Goal: Find specific page/section: Find specific page/section

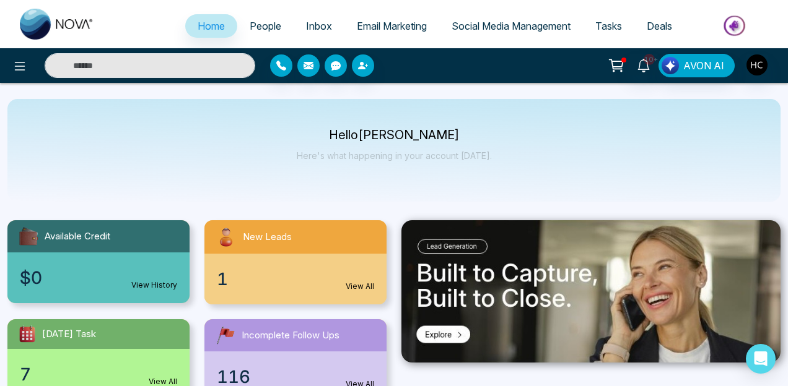
select select "*"
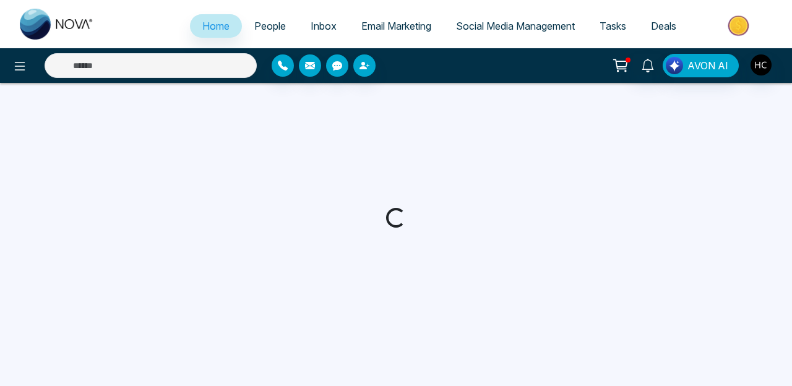
select select "*"
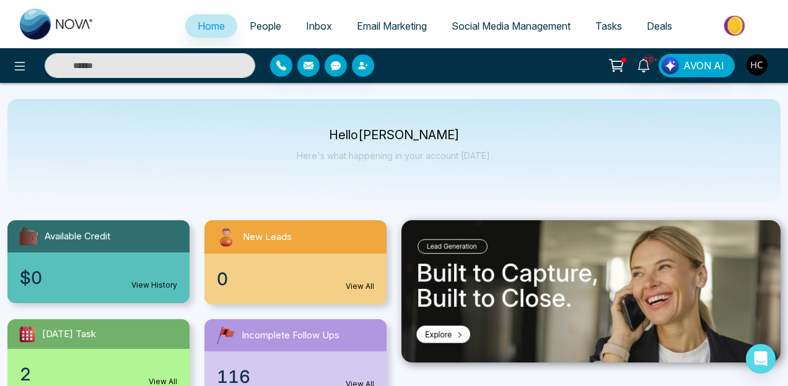
click at [196, 61] on input "text" at bounding box center [150, 65] width 211 height 25
click at [274, 24] on link "People" at bounding box center [265, 26] width 56 height 24
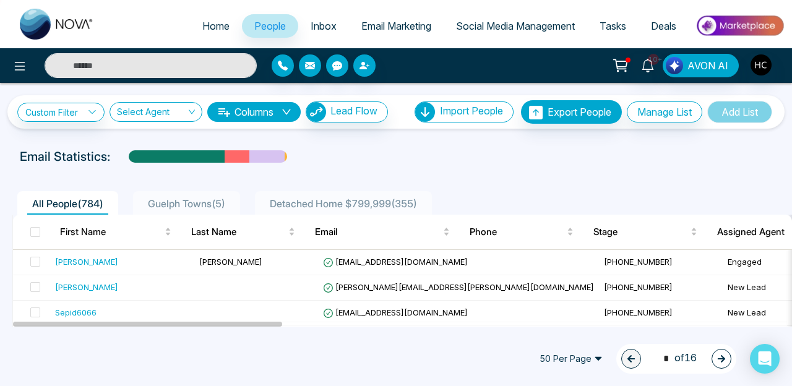
click at [190, 64] on input "text" at bounding box center [151, 65] width 212 height 25
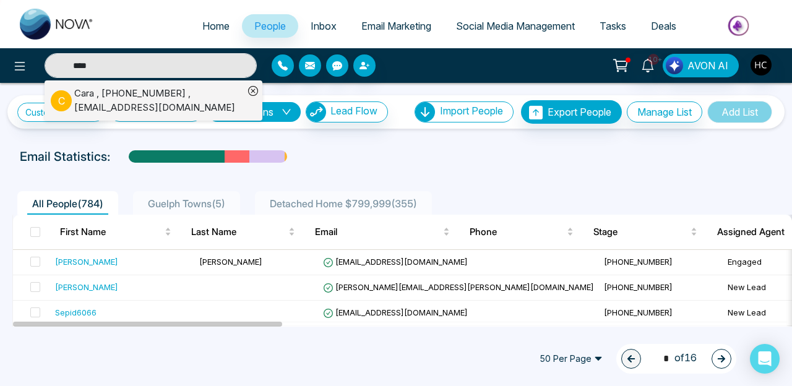
type input "****"
click at [156, 85] on li "C Cara , [PHONE_NUMBER] , [EMAIL_ADDRESS][DOMAIN_NAME]" at bounding box center [147, 100] width 193 height 40
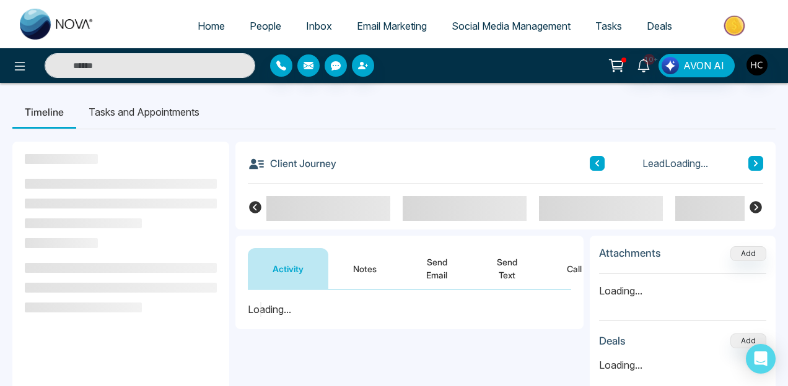
click at [376, 265] on button "Notes" at bounding box center [364, 268] width 73 height 41
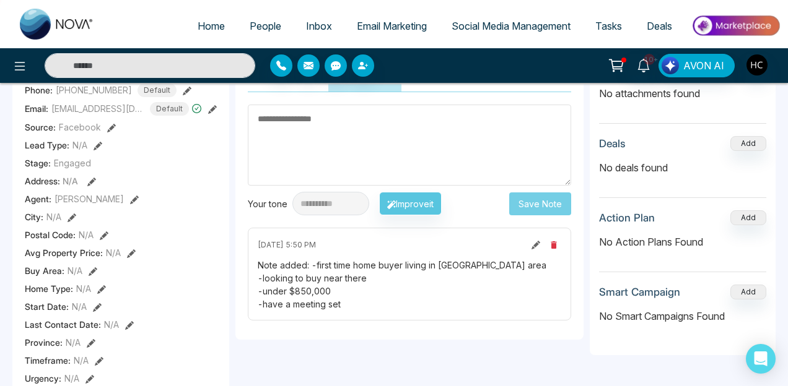
scroll to position [196, 0]
